Goal: Task Accomplishment & Management: Complete application form

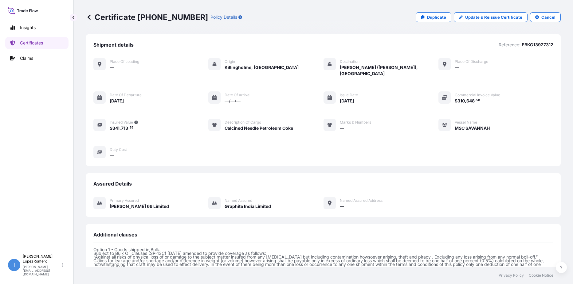
scroll to position [119, 0]
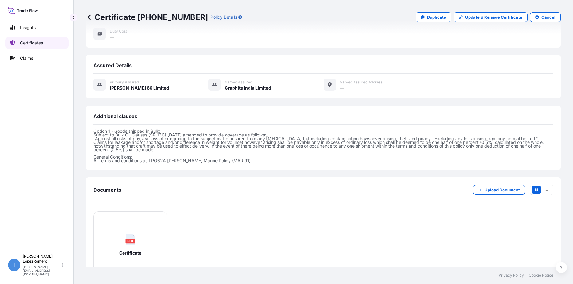
click at [29, 41] on p "Certificates" at bounding box center [31, 43] width 23 height 6
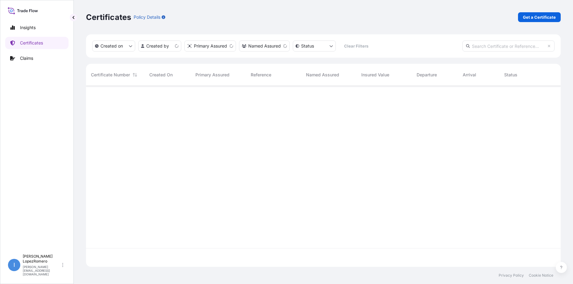
scroll to position [180, 470]
click at [541, 15] on p "Get a Certificate" at bounding box center [539, 17] width 33 height 6
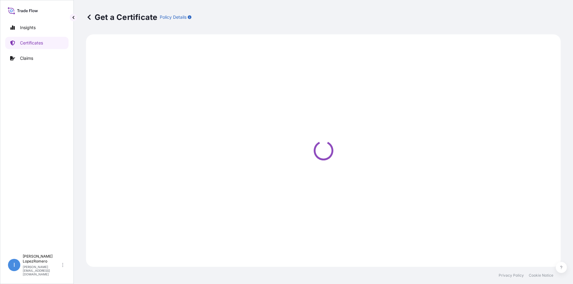
select select "Barge"
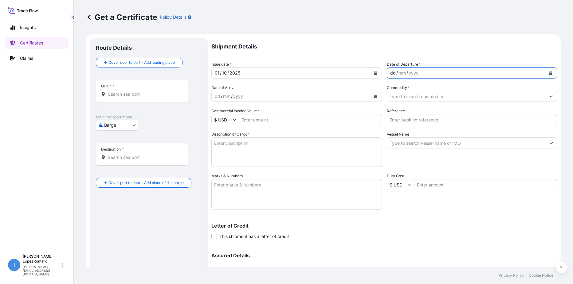
click at [421, 73] on div "dd / mm / yyyy" at bounding box center [466, 73] width 159 height 11
click at [396, 72] on div "/" at bounding box center [397, 72] width 2 height 7
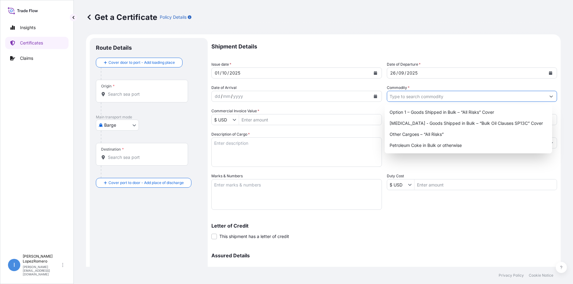
click at [415, 97] on input "Commodity *" at bounding box center [466, 96] width 159 height 11
click at [421, 112] on div "Option 1 – Goods Shipped in Bulk – “All Risks” Cover" at bounding box center [468, 112] width 162 height 11
type input "Option 1 – Goods Shipped in Bulk – “All Risks” Cover"
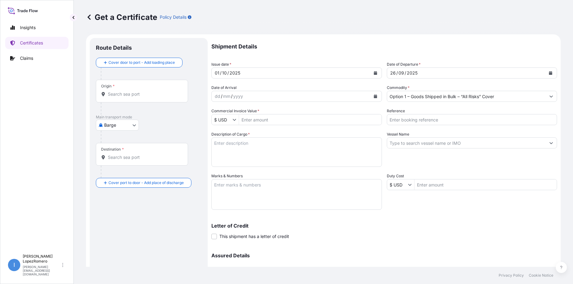
click at [252, 122] on input "Commercial Invoice Value *" at bounding box center [310, 119] width 143 height 11
paste input "354361.5"
type input "354,361.5"
click at [443, 116] on input "Reference" at bounding box center [472, 119] width 170 height 11
click at [413, 119] on input "Reference" at bounding box center [472, 119] width 170 height 11
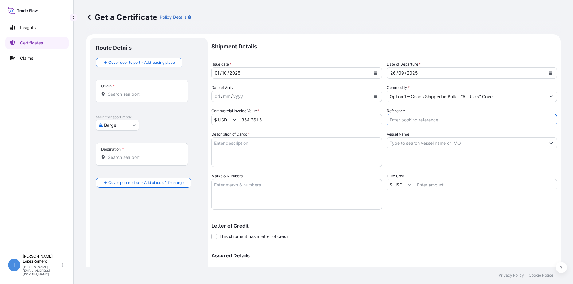
paste input "EBKG13927338"
type input "EBKG13927338"
click at [250, 154] on textarea "Description of Cargo *" at bounding box center [296, 152] width 170 height 29
paste textarea "Calcined Needle Petroleum Coke"
type textarea "Calcined Needle Petroleum Coke"
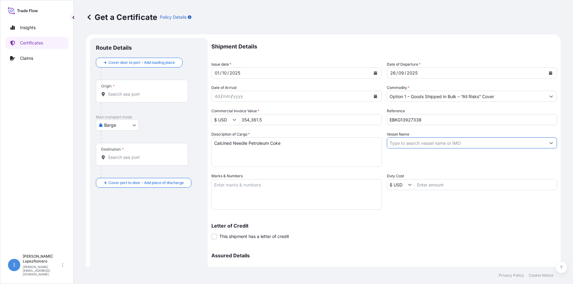
click at [411, 144] on input "Vessel Name" at bounding box center [466, 143] width 159 height 11
paste input "MSC SAVANNAH"
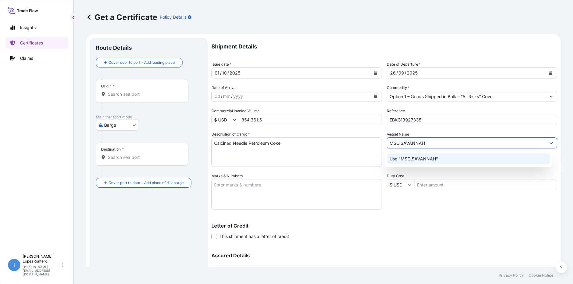
type input "MSC SAVANNAH"
click at [443, 213] on div "Shipment Details Issue date * [DATE] Date of Departure * [DATE] Date of Arrival…" at bounding box center [384, 172] width 346 height 269
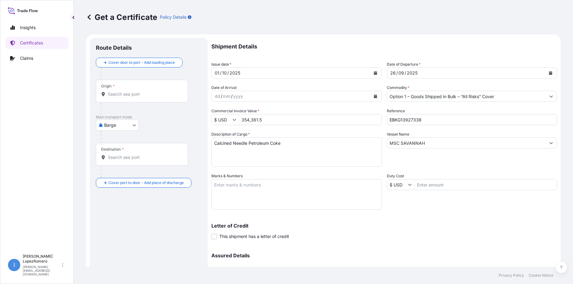
click at [118, 92] on input "Origin *" at bounding box center [144, 94] width 72 height 6
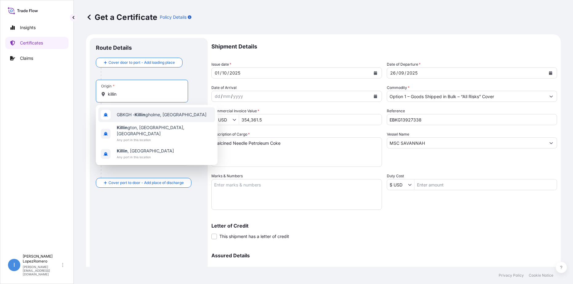
click at [148, 114] on span "GBKGH - Killin gholme, [GEOGRAPHIC_DATA]" at bounding box center [162, 115] width 90 height 6
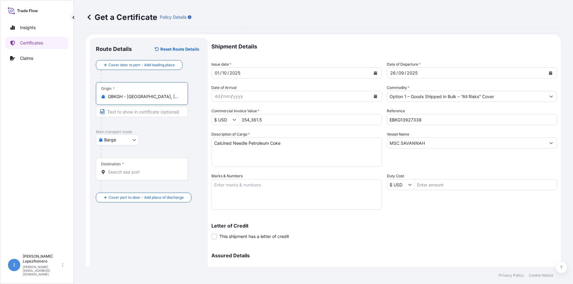
type input "GBKGH - [GEOGRAPHIC_DATA], [GEOGRAPHIC_DATA]"
click at [125, 175] on input "Destination *" at bounding box center [144, 172] width 72 height 6
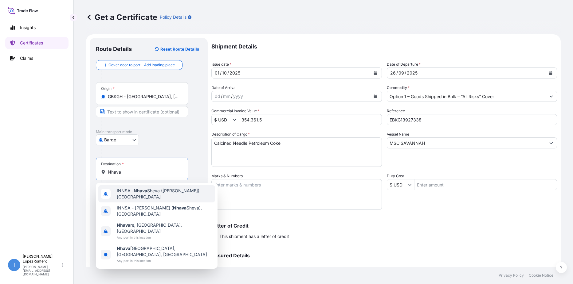
click at [166, 196] on span "INNSA - [GEOGRAPHIC_DATA] ([PERSON_NAME]), [GEOGRAPHIC_DATA]" at bounding box center [165, 194] width 96 height 12
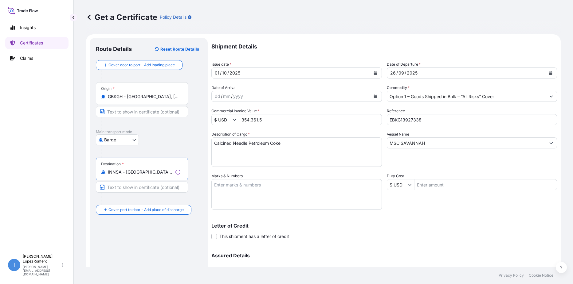
type input "INNSA - [GEOGRAPHIC_DATA] ([PERSON_NAME]), [GEOGRAPHIC_DATA]"
drag, startPoint x: 421, startPoint y: 218, endPoint x: 435, endPoint y: 197, distance: 24.7
click at [424, 218] on div "Letter of Credit This shipment has a letter of credit Letter of credit * Letter…" at bounding box center [384, 228] width 346 height 24
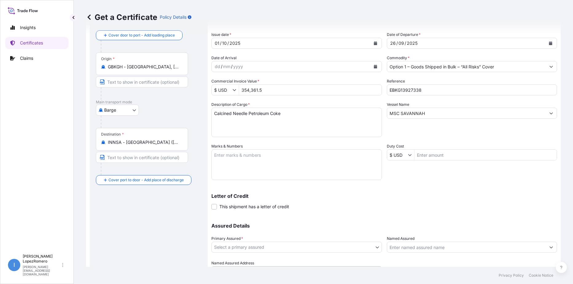
scroll to position [61, 0]
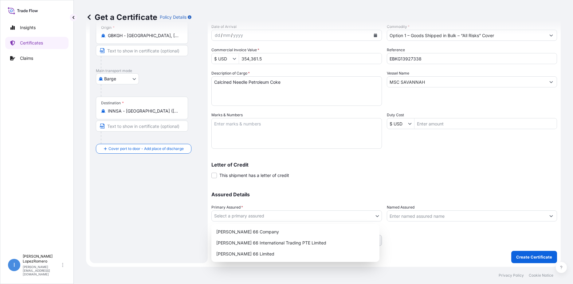
click at [329, 215] on body "Insights Certificates Claims I [PERSON_NAME] [PERSON_NAME][EMAIL_ADDRESS][DOMAI…" at bounding box center [286, 142] width 573 height 284
click at [250, 256] on div "[PERSON_NAME] 66 Limited" at bounding box center [295, 254] width 163 height 11
select select "31939"
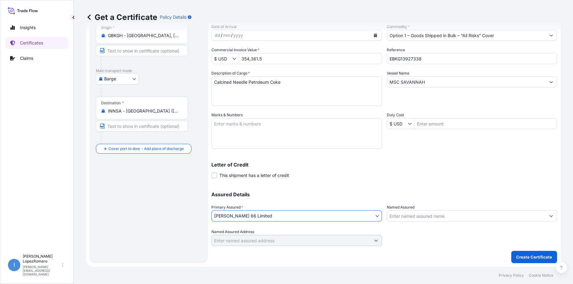
click at [413, 216] on input "Named Assured" at bounding box center [466, 216] width 159 height 11
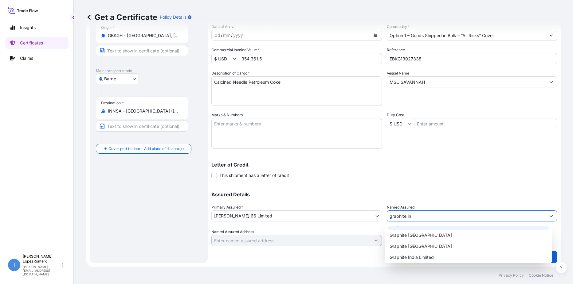
scroll to position [10, 0]
click at [435, 254] on div "Graphite India Limited" at bounding box center [468, 255] width 162 height 11
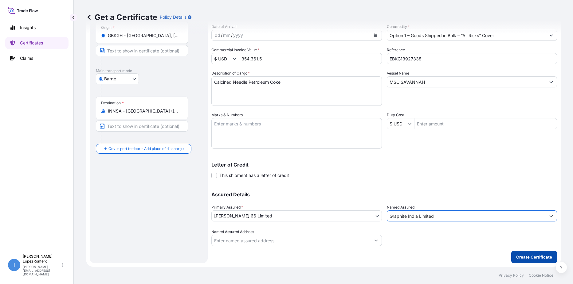
type input "Graphite India Limited"
click at [524, 256] on p "Create Certificate" at bounding box center [534, 257] width 36 height 6
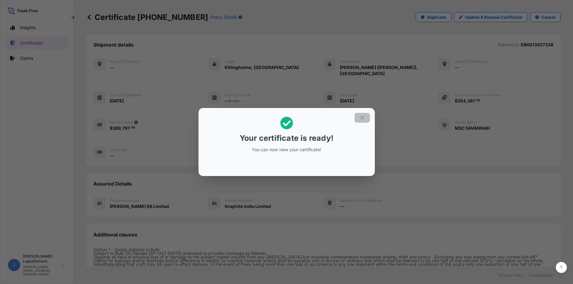
click at [363, 121] on button "button" at bounding box center [361, 118] width 15 height 10
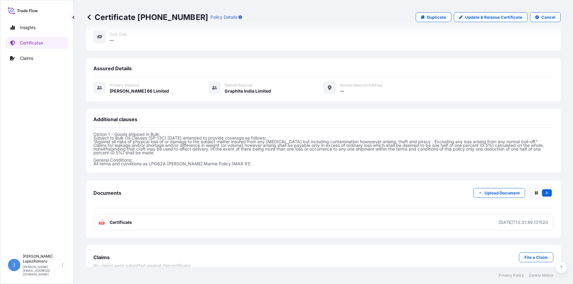
scroll to position [119, 0]
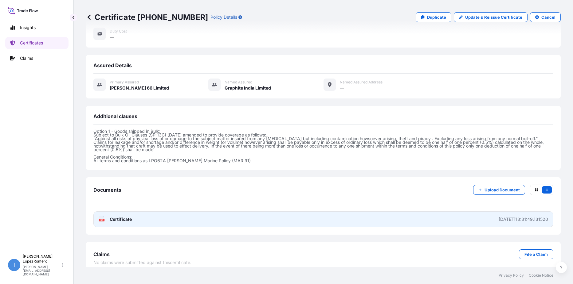
click at [119, 217] on span "Certificate" at bounding box center [121, 220] width 22 height 6
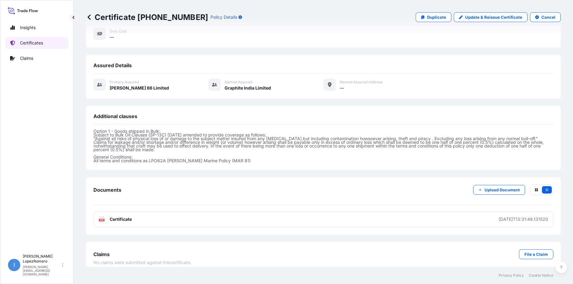
click at [33, 44] on p "Certificates" at bounding box center [31, 43] width 23 height 6
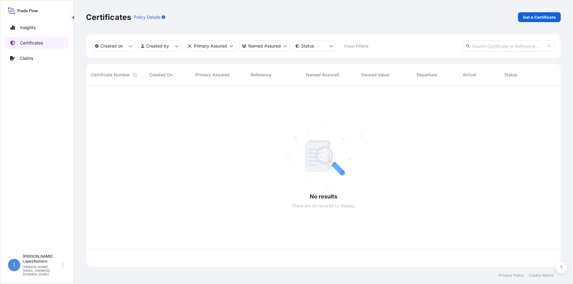
scroll to position [180, 470]
click at [536, 18] on p "Get a Certificate" at bounding box center [539, 17] width 33 height 6
select select "Barge"
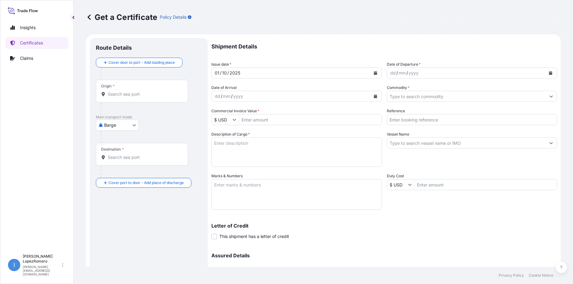
click at [157, 88] on div "Origin *" at bounding box center [142, 91] width 92 height 23
click at [157, 91] on input "Origin *" at bounding box center [144, 94] width 72 height 6
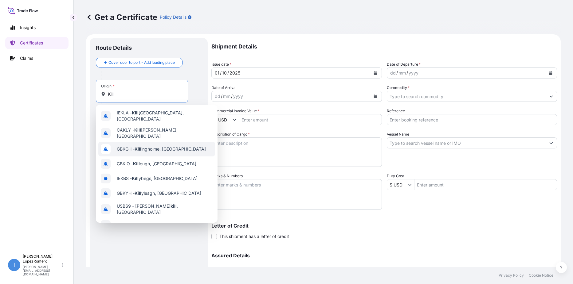
click at [181, 148] on div "GBKGH - Kill ingholme, [GEOGRAPHIC_DATA]" at bounding box center [156, 149] width 117 height 15
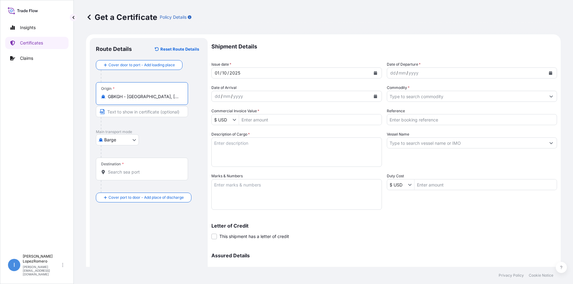
type input "GBKGH - [GEOGRAPHIC_DATA], [GEOGRAPHIC_DATA]"
click at [124, 173] on input "Destination *" at bounding box center [144, 172] width 72 height 6
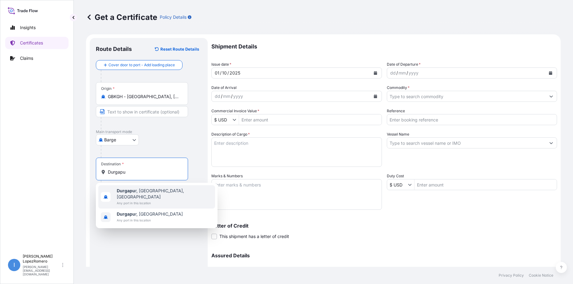
click at [168, 193] on span "Durgapu r, [GEOGRAPHIC_DATA], [GEOGRAPHIC_DATA]" at bounding box center [165, 194] width 96 height 12
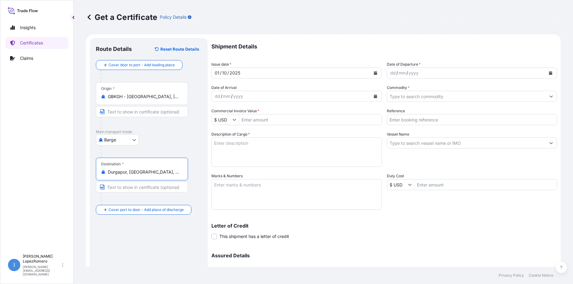
type input "Durgapur, [GEOGRAPHIC_DATA], [GEOGRAPHIC_DATA]"
click at [408, 72] on div "yyyy" at bounding box center [413, 72] width 11 height 7
click at [391, 73] on div "dd" at bounding box center [392, 72] width 7 height 7
click at [393, 73] on div "dd" at bounding box center [392, 72] width 7 height 7
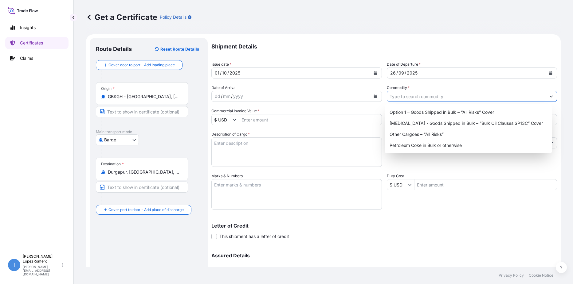
click at [413, 96] on input "Commodity *" at bounding box center [466, 96] width 159 height 11
click at [426, 114] on div "Option 1 – Goods Shipped in Bulk – “All Risks” Cover" at bounding box center [468, 112] width 162 height 11
type input "Option 1 – Goods Shipped in Bulk – “All Risks” Cover"
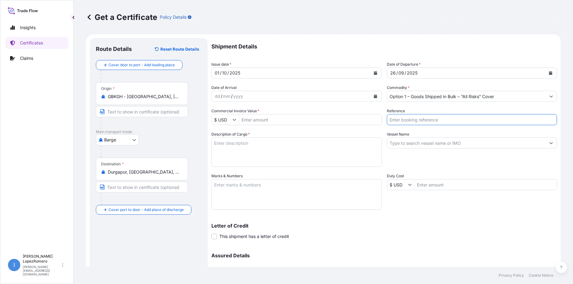
click at [414, 122] on input "Reference" at bounding box center [472, 119] width 170 height 11
click at [401, 122] on input "Reference" at bounding box center [472, 119] width 170 height 11
paste input "EBKG13927365"
type input "EBKG13927365"
click at [397, 143] on input "Vessel Name" at bounding box center [466, 143] width 159 height 11
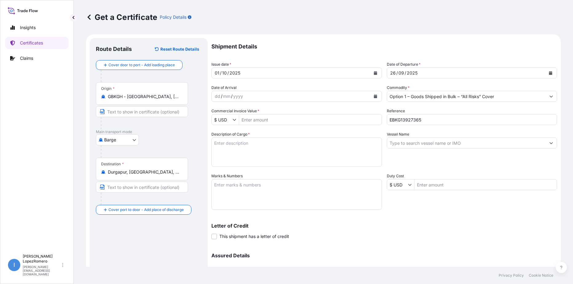
click at [424, 141] on input "Vessel Name" at bounding box center [466, 143] width 159 height 11
paste input "MSC SAVANNAH"
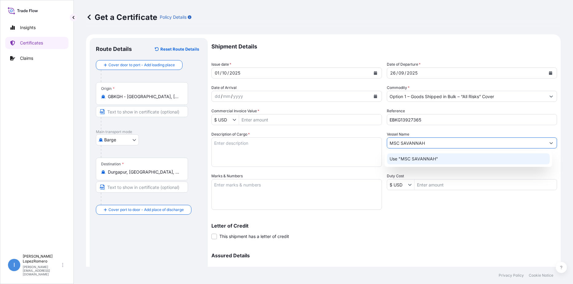
type input "MSC SAVANNAH"
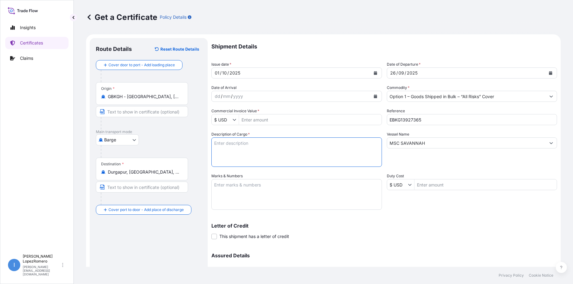
click at [288, 150] on textarea "Description of Cargo *" at bounding box center [296, 152] width 170 height 29
paste textarea "Calcined Needle Petroleum Coke"
type textarea "Calcined Needle Petroleum Coke"
click at [265, 120] on input "Commercial Invoice Value *" at bounding box center [310, 119] width 143 height 11
click at [261, 117] on input "Commercial Invoice Value *" at bounding box center [310, 119] width 143 height 11
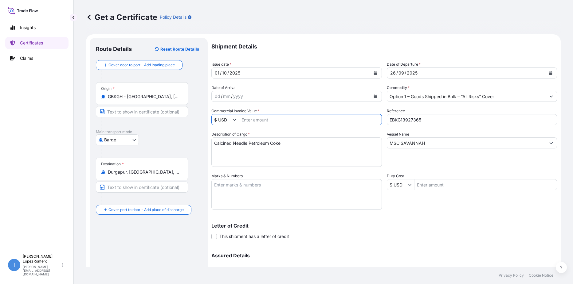
paste input "363817.2"
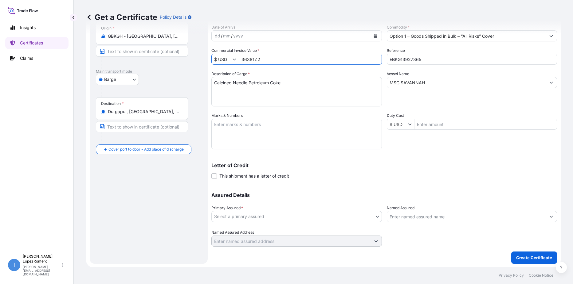
scroll to position [61, 0]
type input "363,817.2"
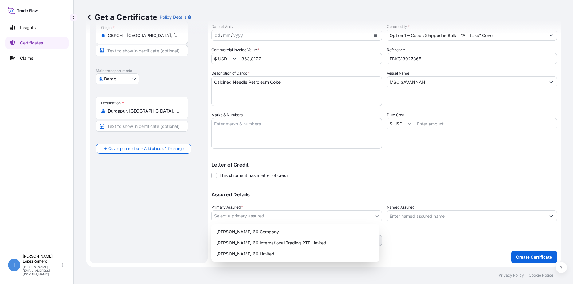
click at [268, 215] on body "363,817.2 Insights Certificates Claims I [PERSON_NAME] [PERSON_NAME][EMAIL_ADDR…" at bounding box center [286, 142] width 573 height 284
click at [262, 255] on div "[PERSON_NAME] 66 Limited" at bounding box center [295, 254] width 163 height 11
select select "31939"
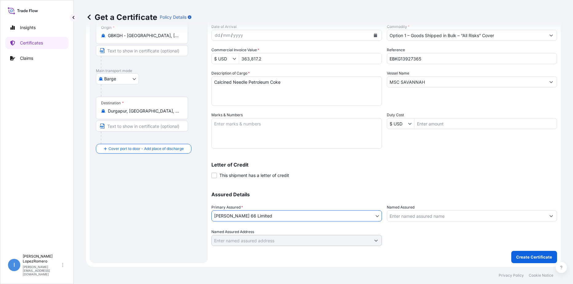
click at [451, 215] on input "Named Assured" at bounding box center [466, 216] width 159 height 11
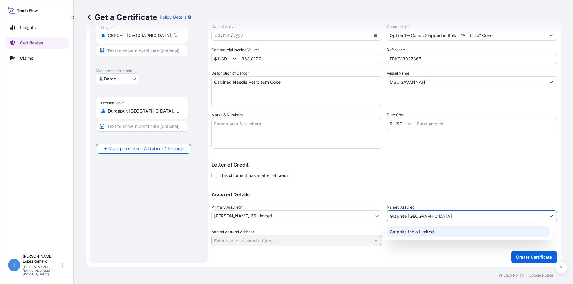
click at [455, 236] on div "Graphite India Limited" at bounding box center [468, 232] width 162 height 11
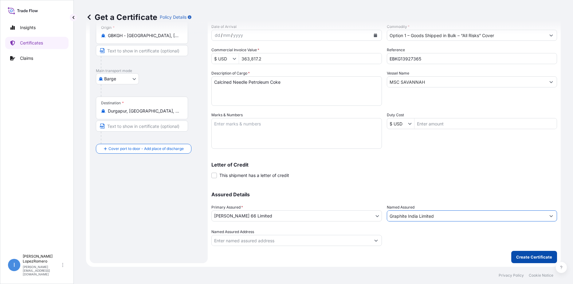
type input "Graphite India Limited"
click at [536, 256] on p "Create Certificate" at bounding box center [534, 257] width 36 height 6
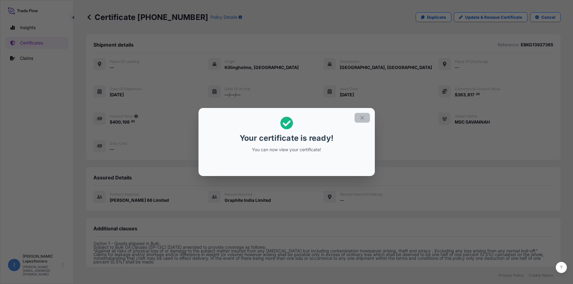
click at [364, 118] on icon "button" at bounding box center [362, 118] width 6 height 6
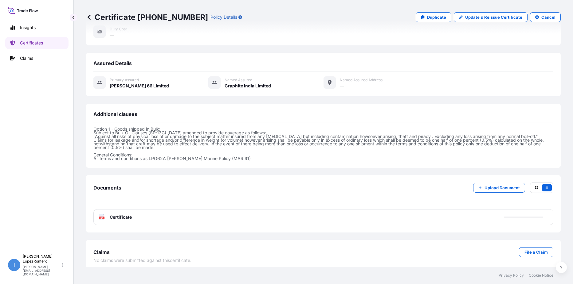
scroll to position [119, 0]
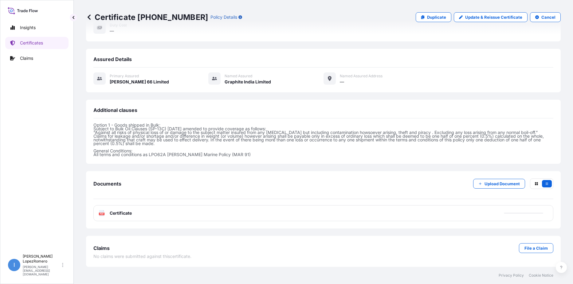
click at [135, 211] on div "PDF Certificate" at bounding box center [323, 214] width 460 height 16
click at [31, 44] on p "Certificates" at bounding box center [31, 43] width 23 height 6
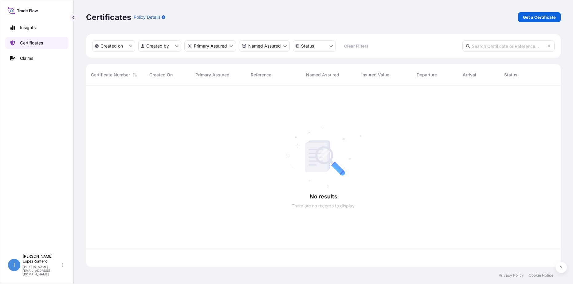
scroll to position [180, 470]
click at [540, 19] on p "Get a Certificate" at bounding box center [539, 17] width 33 height 6
select select "Barge"
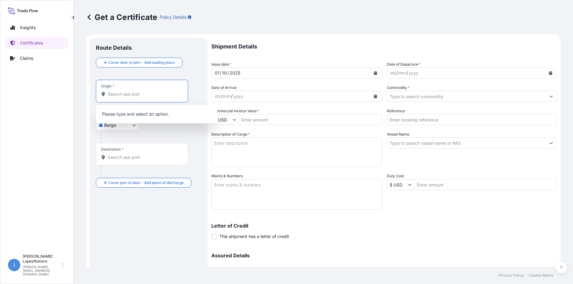
click at [127, 93] on input "Origin *" at bounding box center [144, 94] width 72 height 6
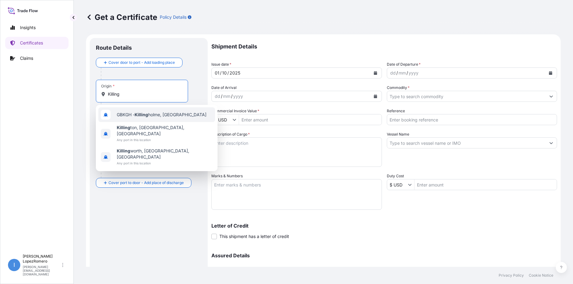
click at [172, 119] on div "GBKGH - Killing holme, [GEOGRAPHIC_DATA]" at bounding box center [156, 115] width 117 height 15
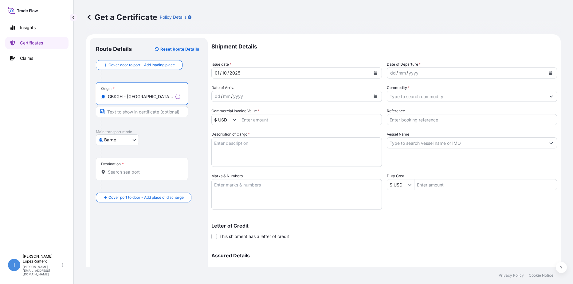
type input "GBKGH - [GEOGRAPHIC_DATA], [GEOGRAPHIC_DATA]"
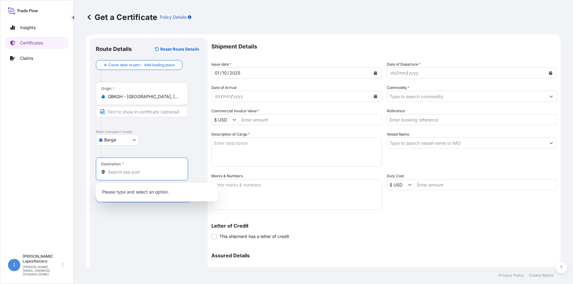
click at [123, 172] on input "Destination *" at bounding box center [144, 172] width 72 height 6
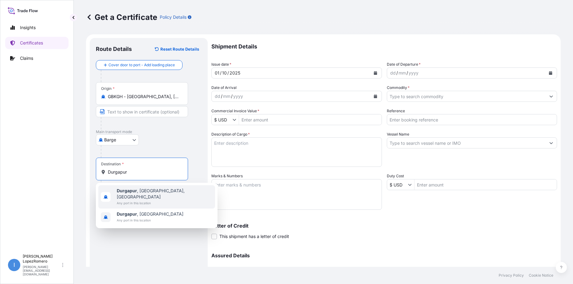
click at [159, 200] on span "Any port in this location" at bounding box center [165, 203] width 96 height 6
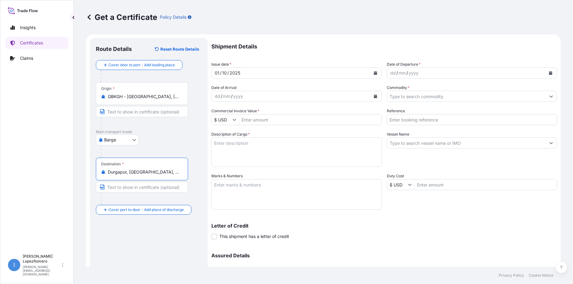
type input "Durgapur, [GEOGRAPHIC_DATA], [GEOGRAPHIC_DATA]"
click at [391, 73] on div "dd" at bounding box center [392, 72] width 7 height 7
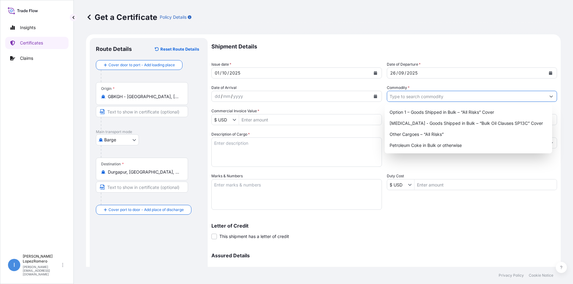
click at [420, 98] on input "Commodity *" at bounding box center [466, 96] width 159 height 11
click at [433, 113] on div "Option 1 – Goods Shipped in Bulk – “All Risks” Cover" at bounding box center [468, 112] width 162 height 11
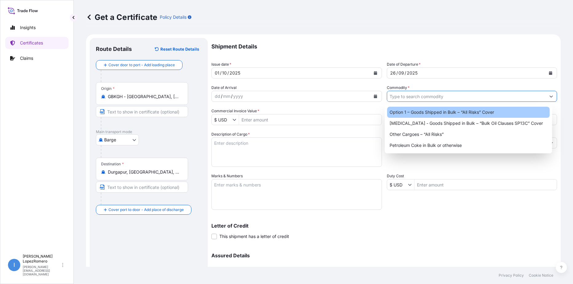
type input "Option 1 – Goods Shipped in Bulk – “All Risks” Cover"
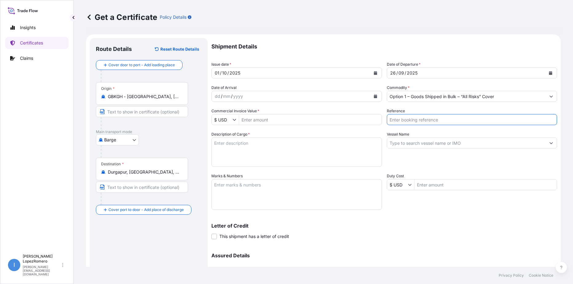
drag, startPoint x: 409, startPoint y: 119, endPoint x: 414, endPoint y: 119, distance: 5.2
click at [409, 119] on input "Reference" at bounding box center [472, 119] width 170 height 11
click at [412, 118] on input "Reference" at bounding box center [472, 119] width 170 height 11
paste input "EBKG13927377"
type input "EBKG13927377"
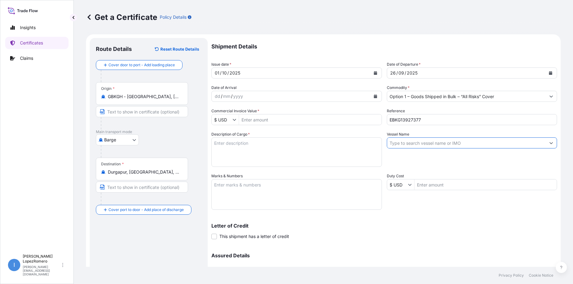
click at [413, 144] on input "Vessel Name" at bounding box center [466, 143] width 159 height 11
click at [428, 143] on input "Vessel Name" at bounding box center [466, 143] width 159 height 11
paste input "MSC SAVANNAH"
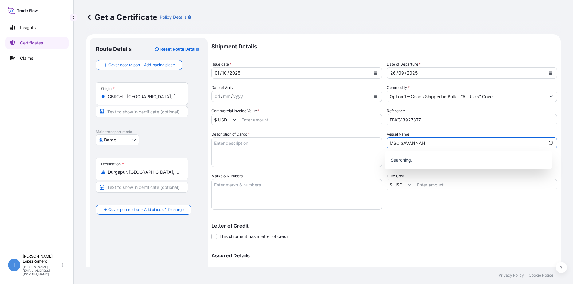
type input "MSC SAVANNAH"
click at [258, 148] on textarea "Description of Cargo *" at bounding box center [296, 152] width 170 height 29
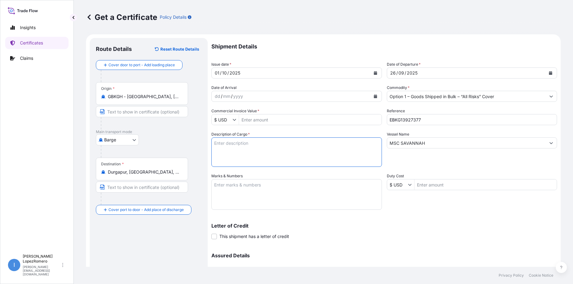
click at [242, 148] on textarea "Description of Cargo *" at bounding box center [296, 152] width 170 height 29
paste textarea "Calcined Needle Petroleum Coke"
type textarea "Calcined Needle Petroleum Coke"
click at [254, 120] on input "Commercial Invoice Value *" at bounding box center [310, 119] width 143 height 11
paste input "470368.8"
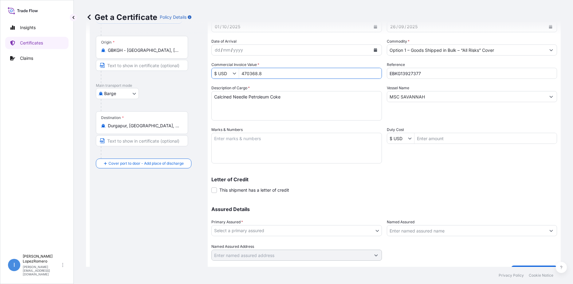
scroll to position [61, 0]
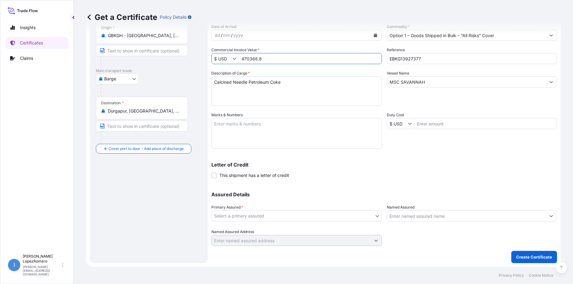
type input "470,368.8"
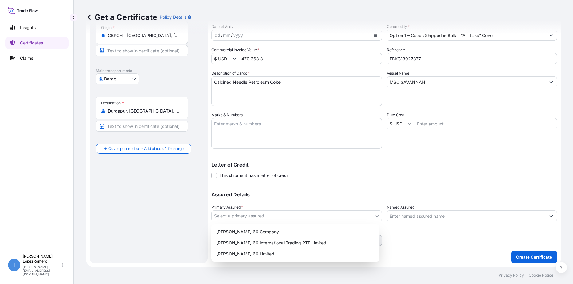
click at [367, 217] on body "470,368.8 Insights Certificates Claims I [PERSON_NAME] [PERSON_NAME][EMAIL_ADDR…" at bounding box center [286, 142] width 573 height 284
click at [265, 257] on div "[PERSON_NAME] 66 Limited" at bounding box center [295, 254] width 163 height 11
select select "31939"
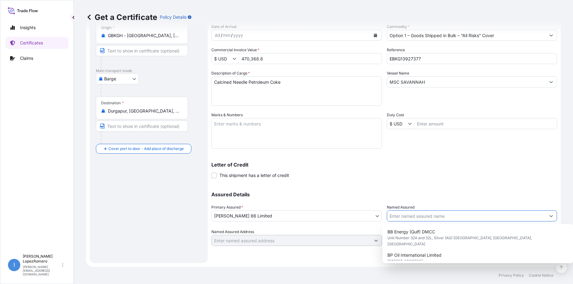
click at [402, 216] on input "Named Assured" at bounding box center [466, 216] width 159 height 11
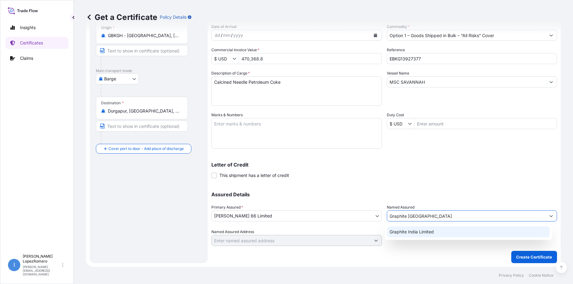
click at [423, 234] on span "Graphite India Limited" at bounding box center [411, 232] width 44 height 6
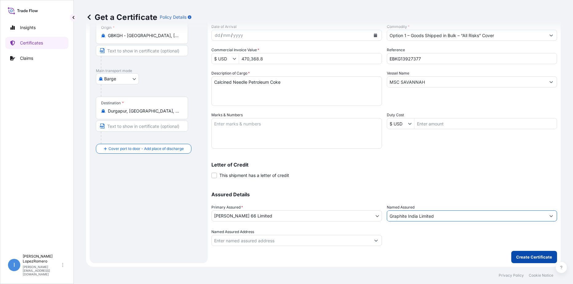
type input "Graphite India Limited"
click at [521, 257] on p "Create Certificate" at bounding box center [534, 257] width 36 height 6
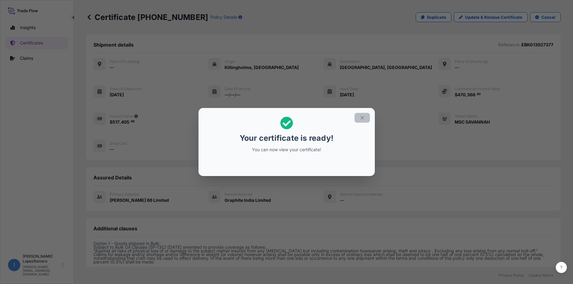
click at [360, 119] on icon "button" at bounding box center [362, 118] width 6 height 6
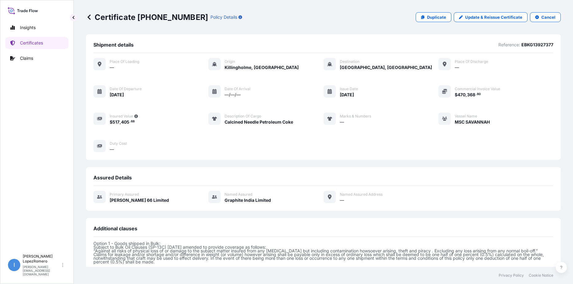
scroll to position [119, 0]
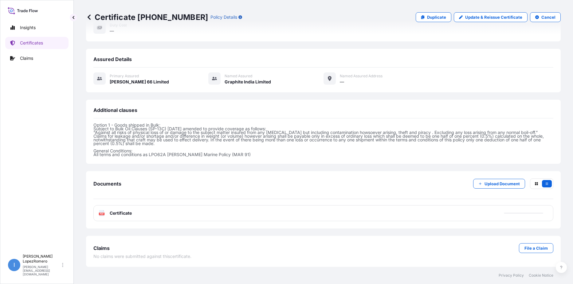
click at [120, 217] on div "PDF Certificate" at bounding box center [323, 214] width 460 height 16
click at [120, 214] on span "Certificate" at bounding box center [121, 213] width 22 height 6
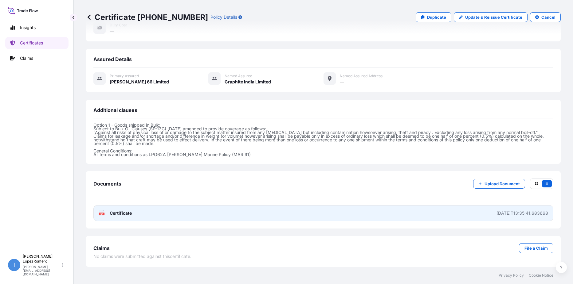
click at [130, 215] on span "Certificate" at bounding box center [121, 213] width 22 height 6
